Goal: Navigation & Orientation: Understand site structure

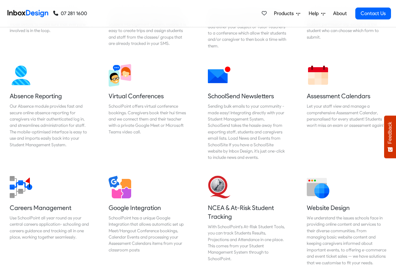
scroll to position [489, 0]
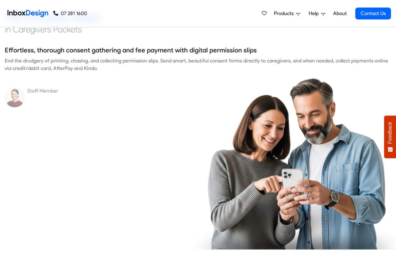
checkbox input "true"
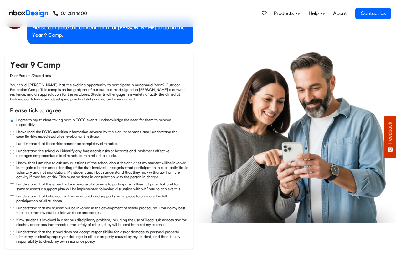
checkbox input "true"
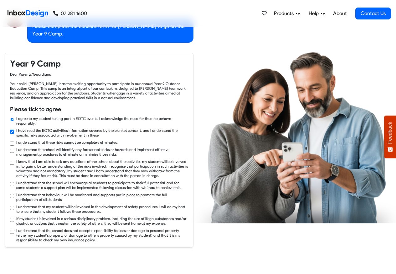
checkbox input "true"
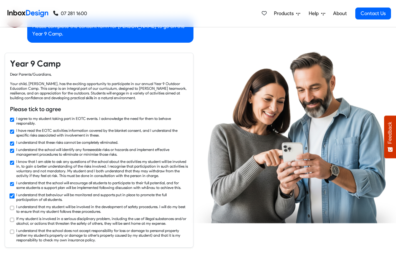
checkbox input "true"
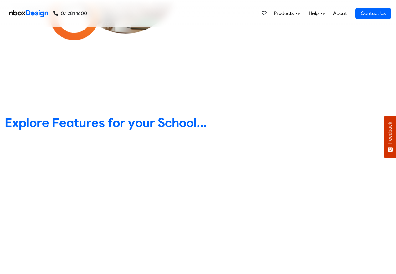
scroll to position [188, 0]
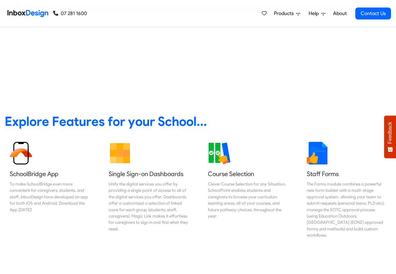
click at [341, 13] on link "About" at bounding box center [339, 13] width 17 height 13
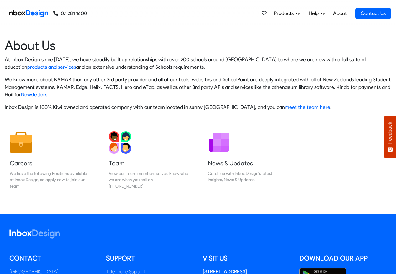
click at [30, 13] on img at bounding box center [28, 13] width 41 height 13
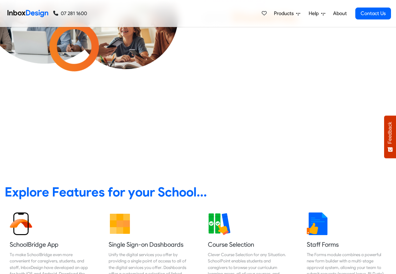
scroll to position [113, 0]
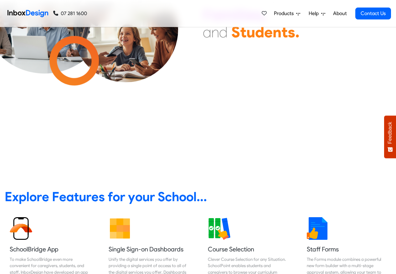
click at [282, 13] on span "Products" at bounding box center [285, 14] width 22 height 8
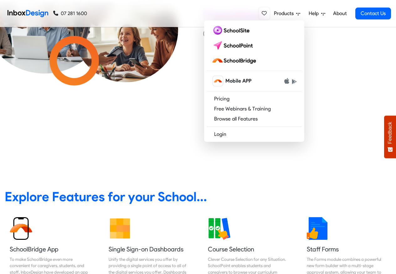
click at [265, 13] on icon at bounding box center [264, 13] width 5 height 5
